Goal: Download file/media

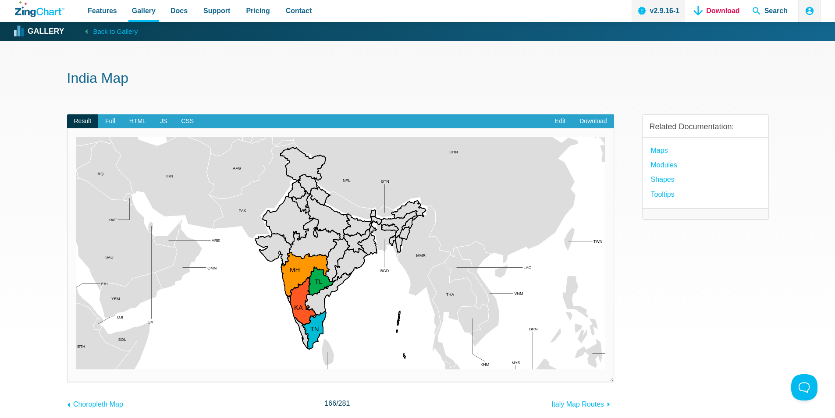
click at [705, 6] on link "Download" at bounding box center [717, 11] width 53 height 22
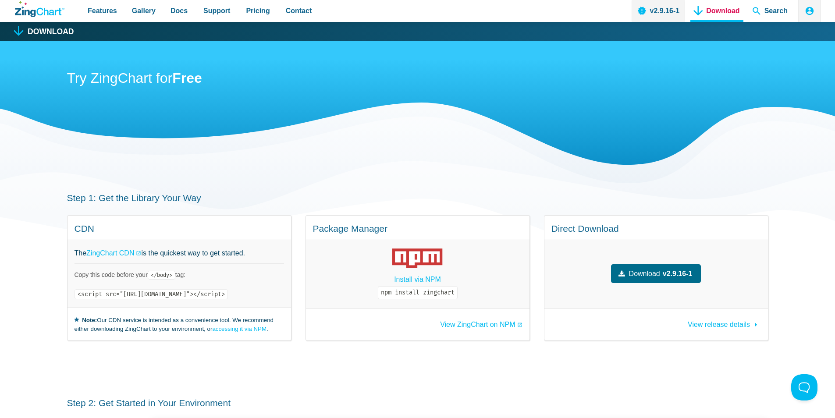
click at [698, 12] on link "Download" at bounding box center [717, 11] width 53 height 22
click at [704, 9] on link "Download" at bounding box center [717, 11] width 53 height 22
click at [714, 17] on link "Download" at bounding box center [717, 11] width 53 height 22
